Goal: Information Seeking & Learning: Learn about a topic

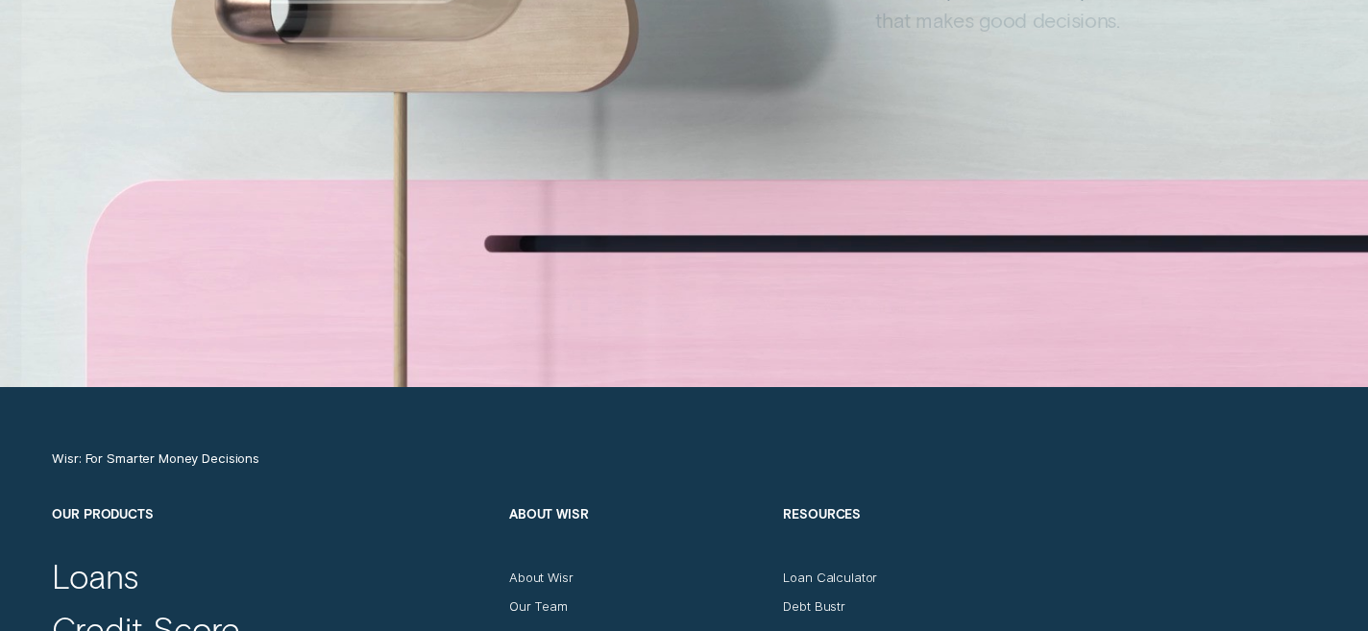
scroll to position [6048, 0]
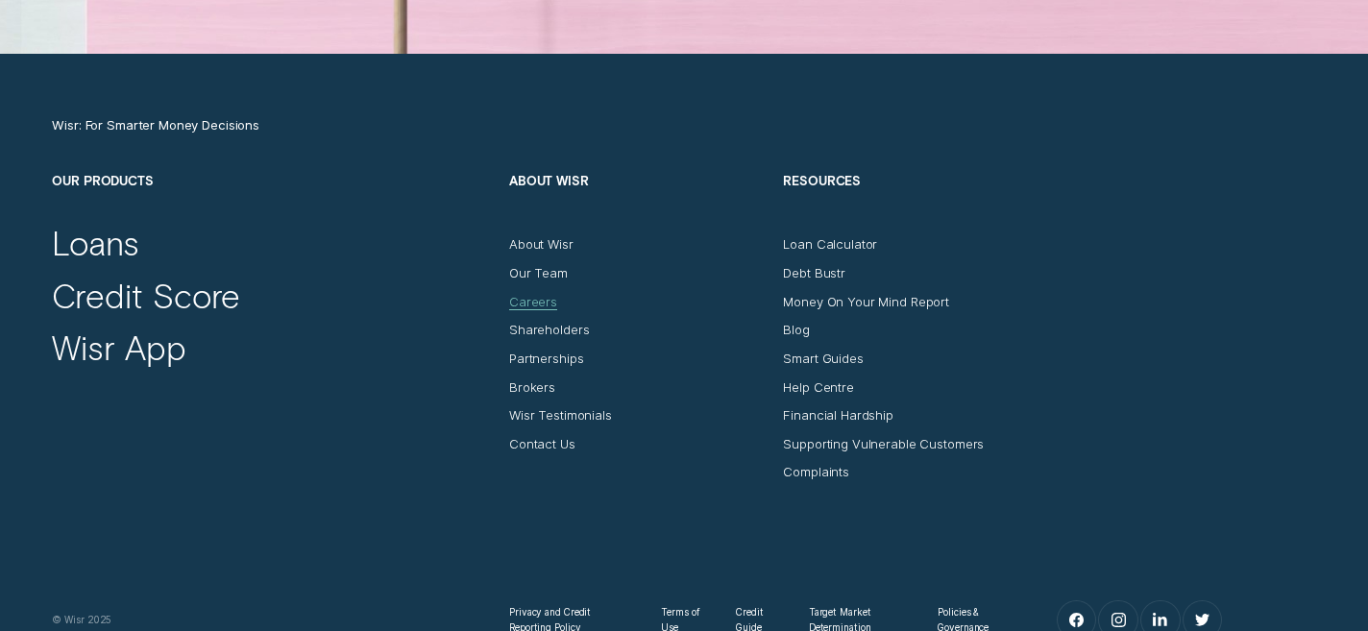
click at [551, 301] on div "Careers" at bounding box center [533, 301] width 48 height 15
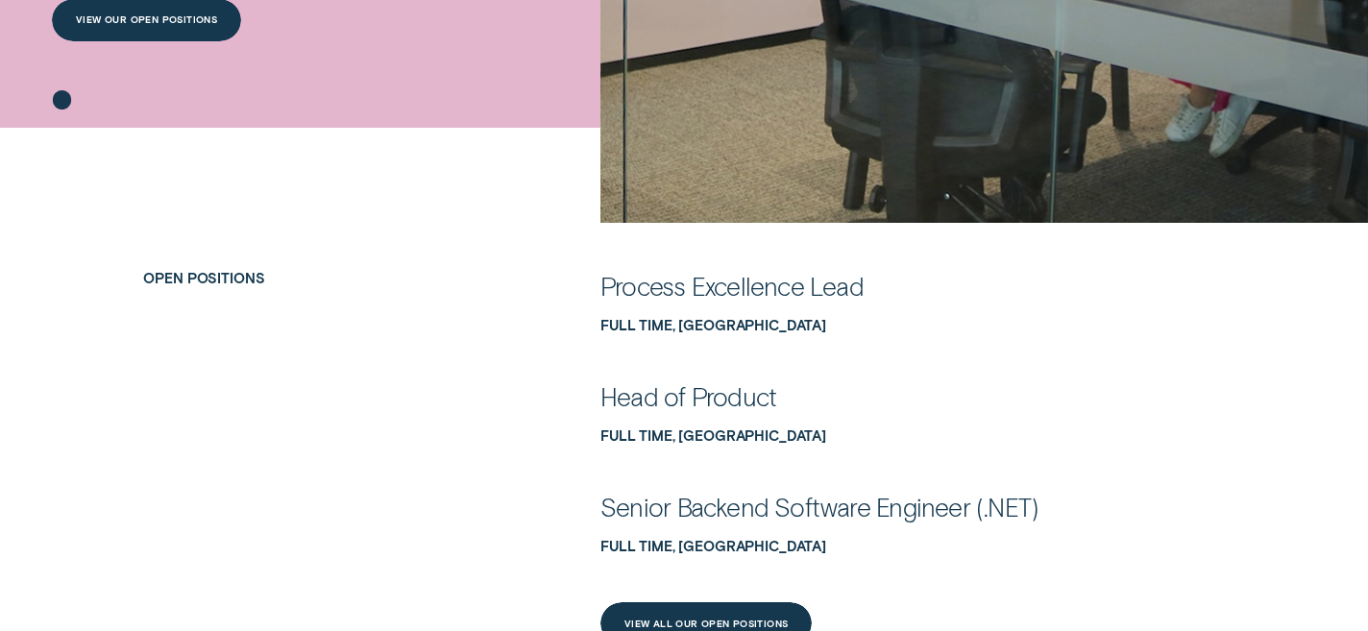
scroll to position [688, 0]
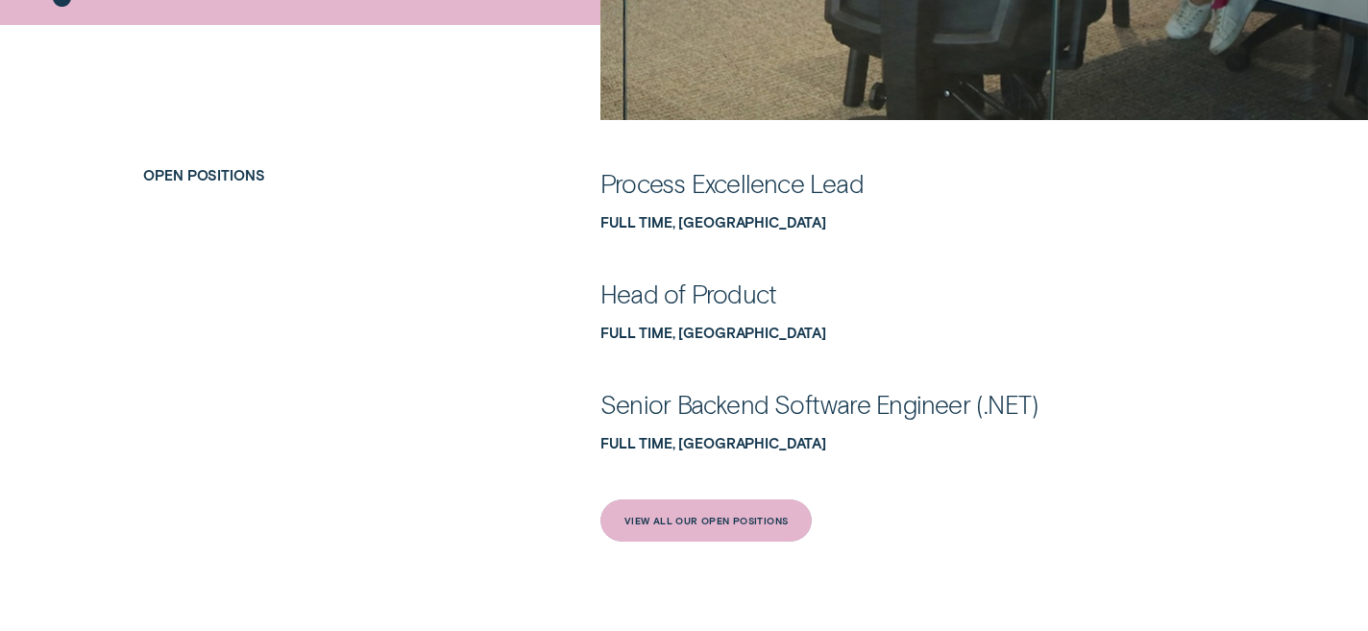
click at [691, 523] on div "View All Our Open Positions" at bounding box center [707, 521] width 164 height 9
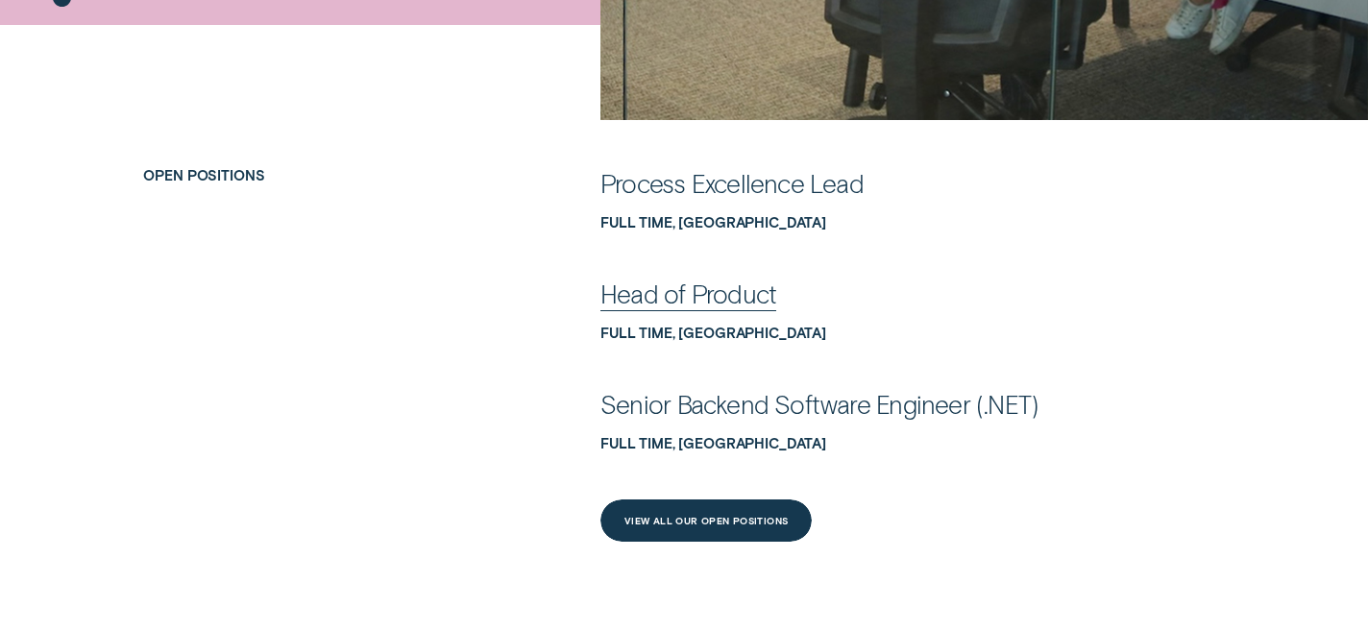
click at [722, 311] on div "Head of Product Full Time, [GEOGRAPHIC_DATA]" at bounding box center [913, 309] width 624 height 63
click at [720, 293] on div "Head of Product" at bounding box center [689, 294] width 176 height 33
